Goal: Transaction & Acquisition: Subscribe to service/newsletter

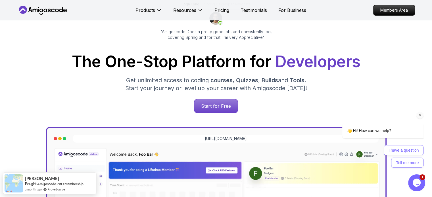
click at [422, 119] on div "👋 Hi! How can we help? I have a question Tell me more" at bounding box center [376, 138] width 96 height 59
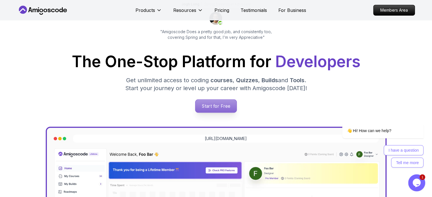
click at [224, 105] on p "Start for Free" at bounding box center [215, 106] width 41 height 13
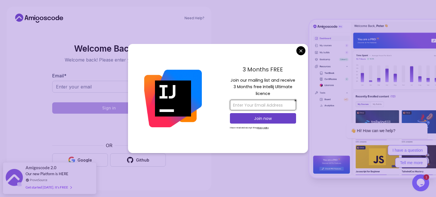
click at [240, 104] on input "email" at bounding box center [263, 105] width 66 height 11
click at [232, 102] on input "email" at bounding box center [263, 105] width 66 height 11
click at [244, 106] on input "email" at bounding box center [263, 105] width 66 height 11
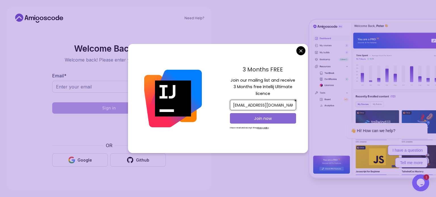
type input "[EMAIL_ADDRESS][DOMAIN_NAME]"
click at [255, 122] on button "Join now" at bounding box center [263, 118] width 66 height 11
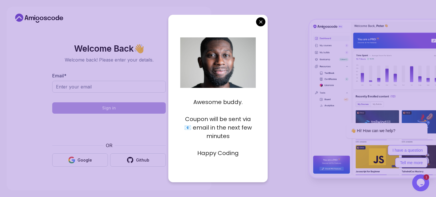
click at [257, 23] on body "Need Help? Welcome Back 👋 Welcome back! Please enter your details. Email * Sign…" at bounding box center [218, 98] width 436 height 197
